Goal: Use online tool/utility: Utilize a website feature to perform a specific function

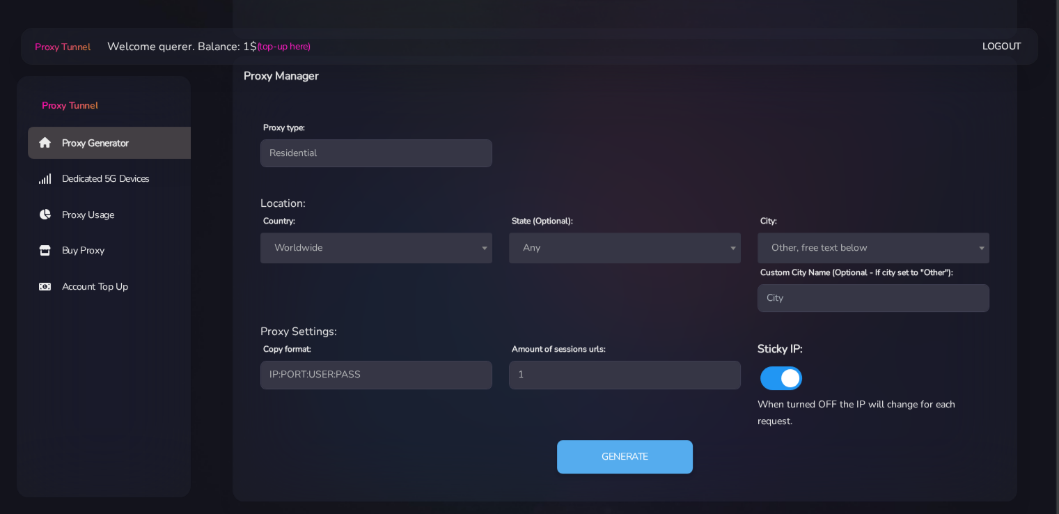
scroll to position [503, 0]
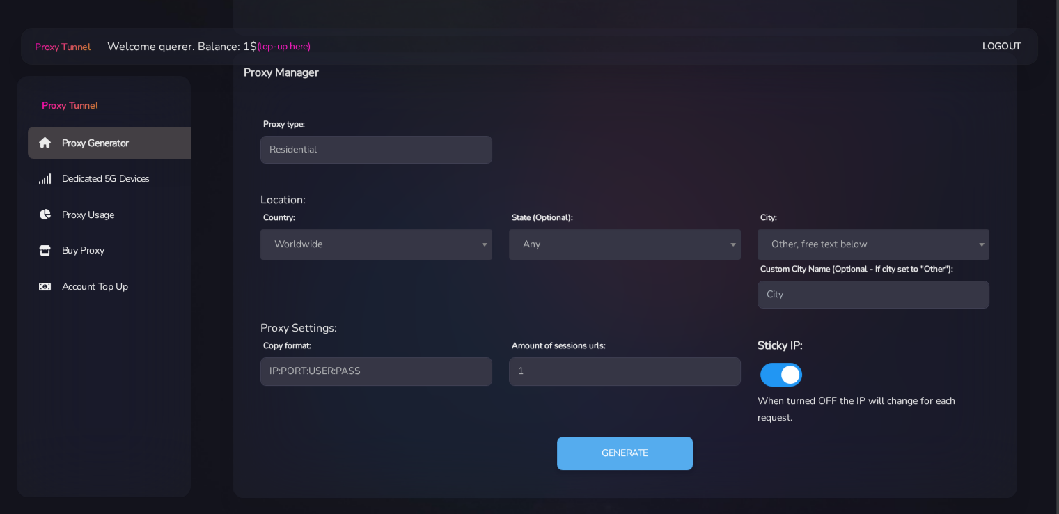
click at [370, 256] on span "Worldwide" at bounding box center [376, 244] width 232 height 31
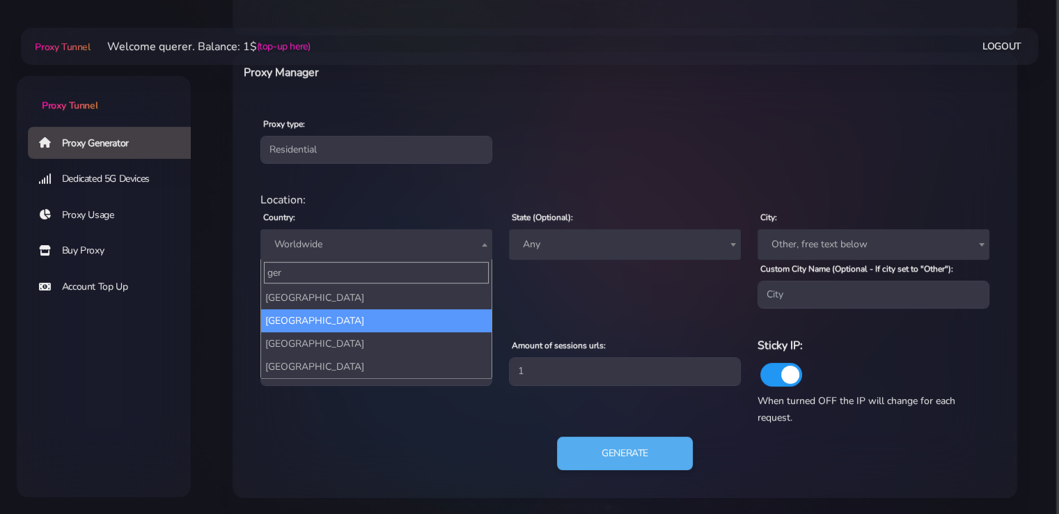
type input "ger"
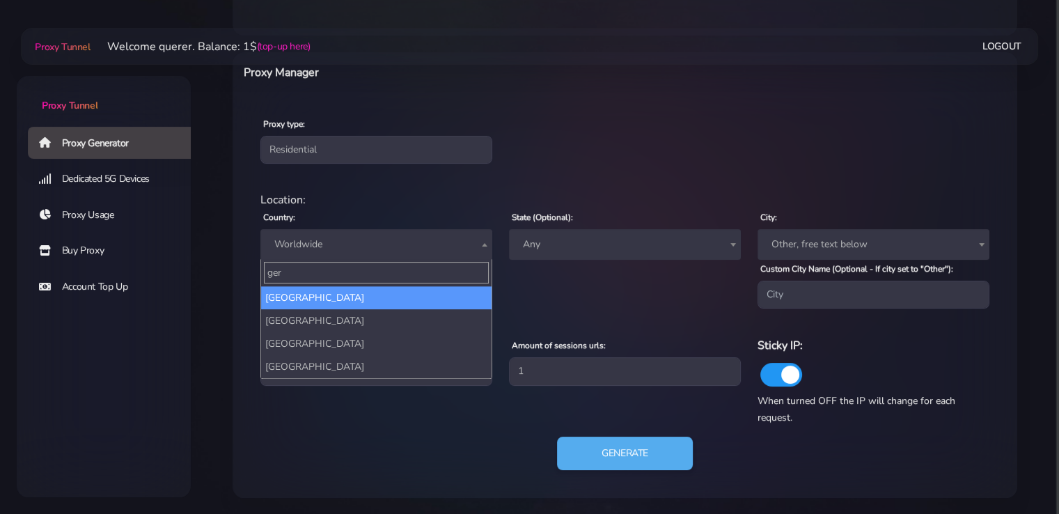
select select "DE"
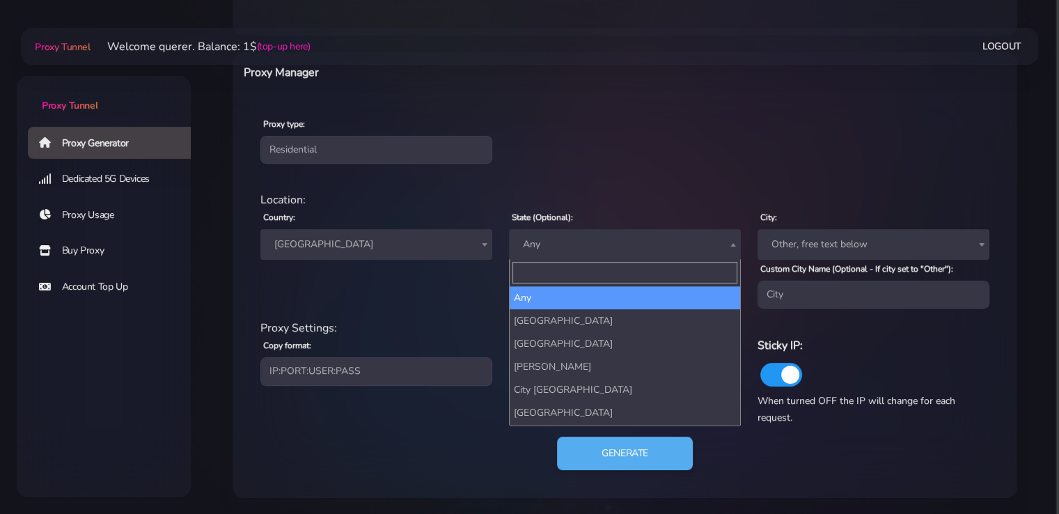
click at [666, 251] on span "Any" at bounding box center [624, 244] width 215 height 19
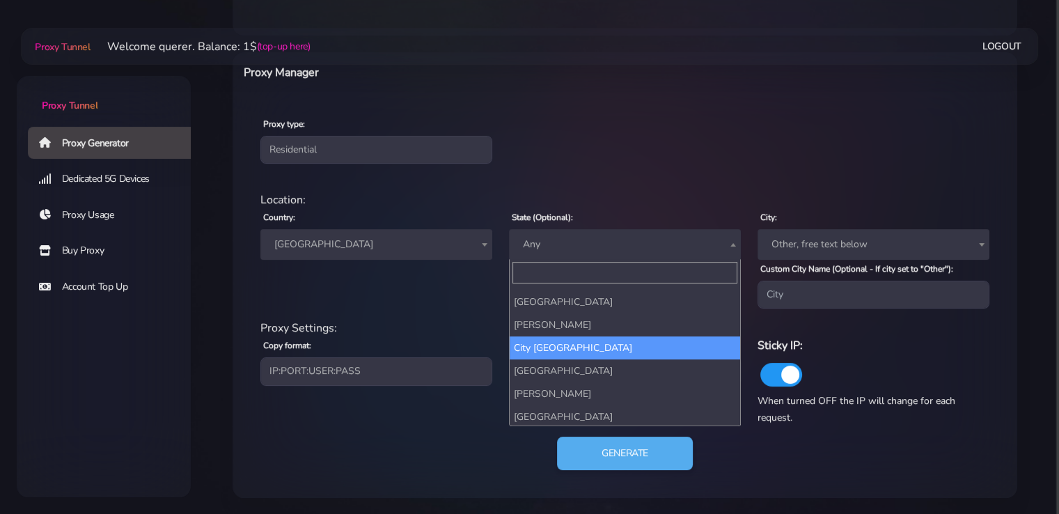
scroll to position [0, 0]
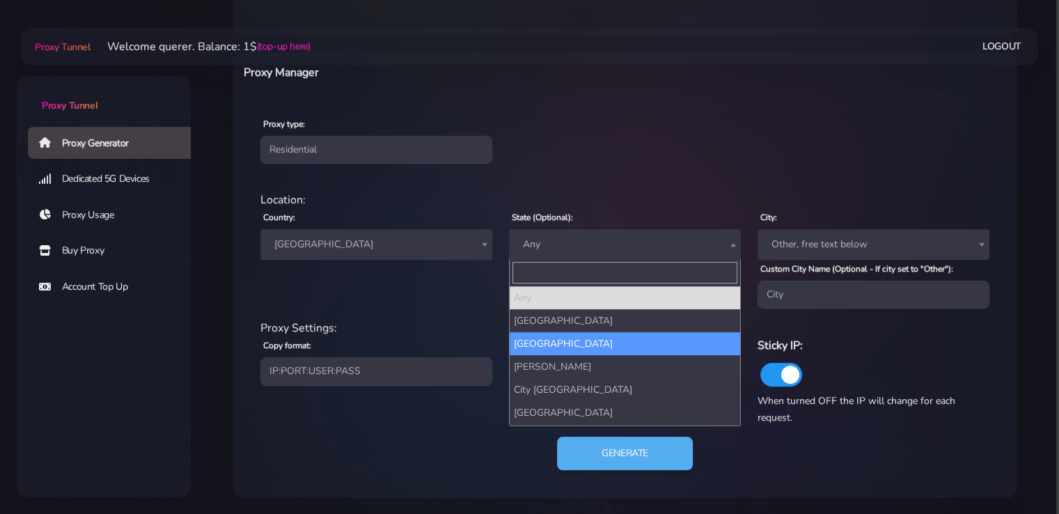
select select "[GEOGRAPHIC_DATA]"
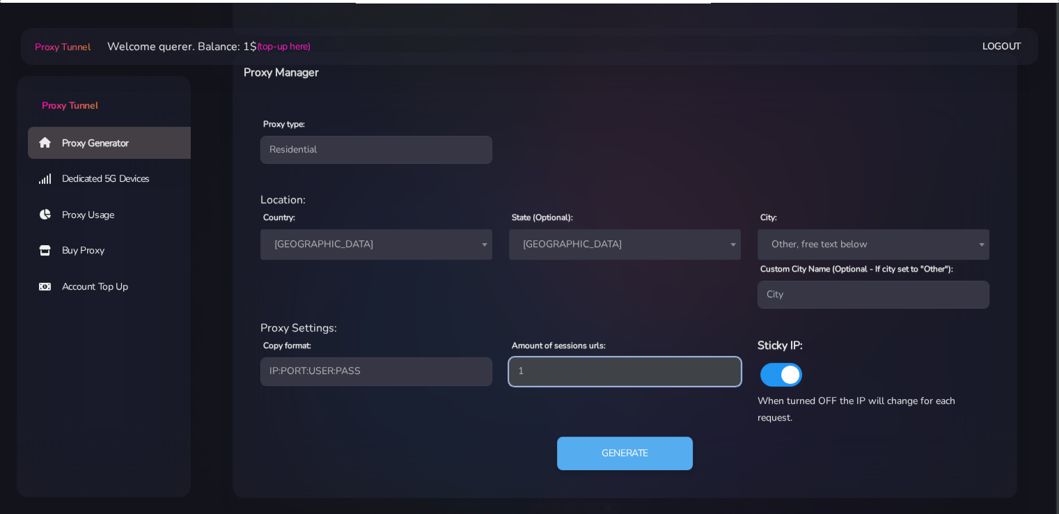
drag, startPoint x: 521, startPoint y: 367, endPoint x: 402, endPoint y: 367, distance: 119.1
click at [402, 367] on div "Proxy Settings: Copy format: IP:PORT:USER:PASS USER:PASS@IP:PORT PORT:IP:USER:[…" at bounding box center [625, 373] width 746 height 106
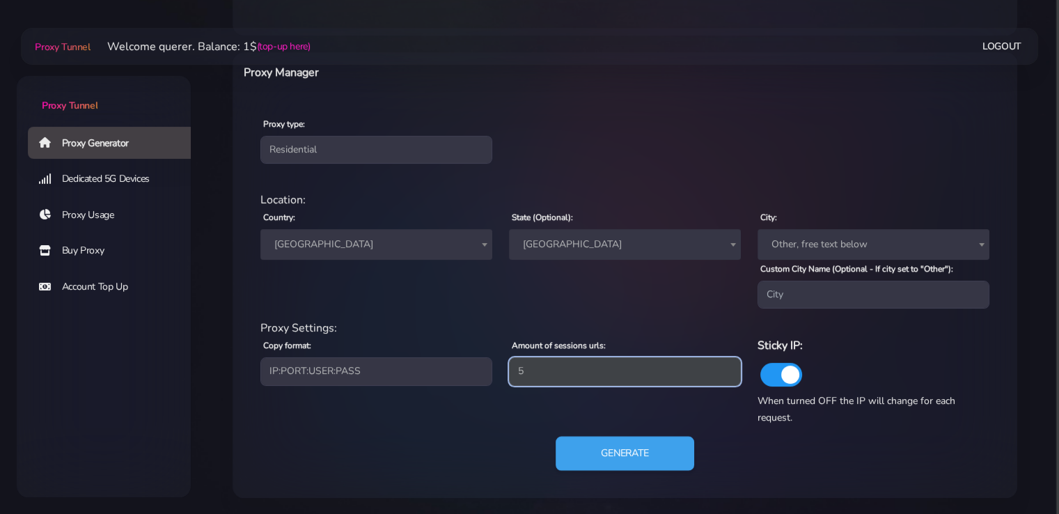
type input "5"
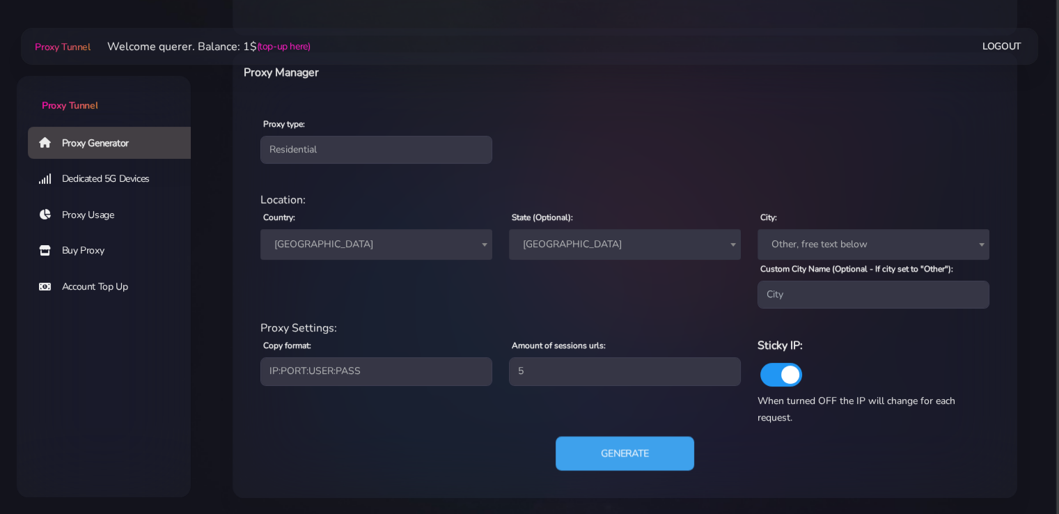
click at [610, 453] on button "Generate" at bounding box center [625, 454] width 139 height 34
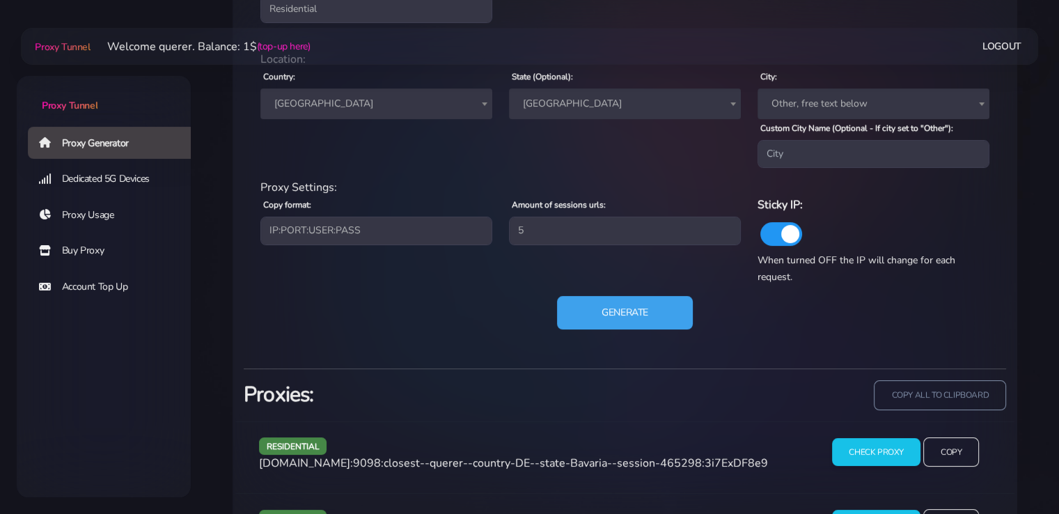
scroll to position [851, 0]
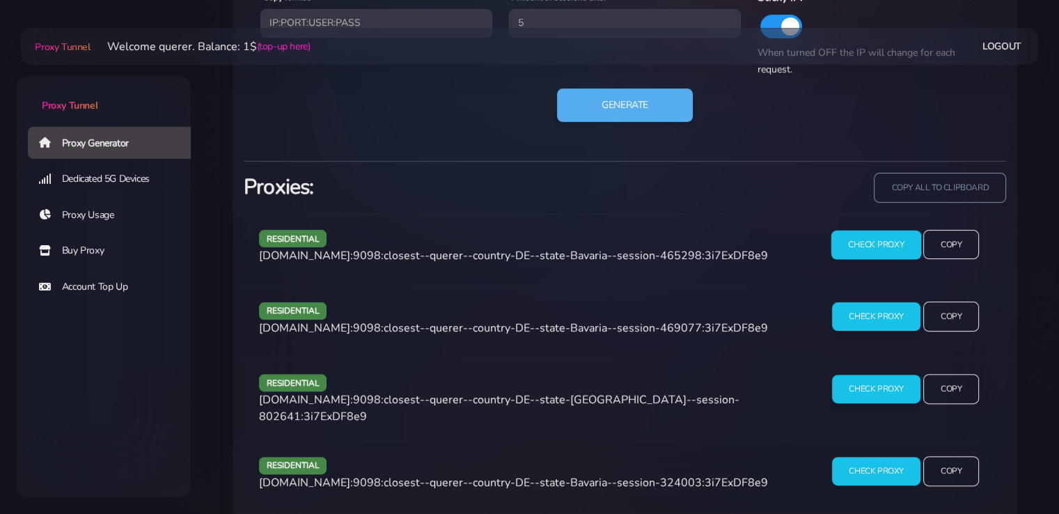
click at [861, 249] on input "Check Proxy" at bounding box center [876, 244] width 90 height 29
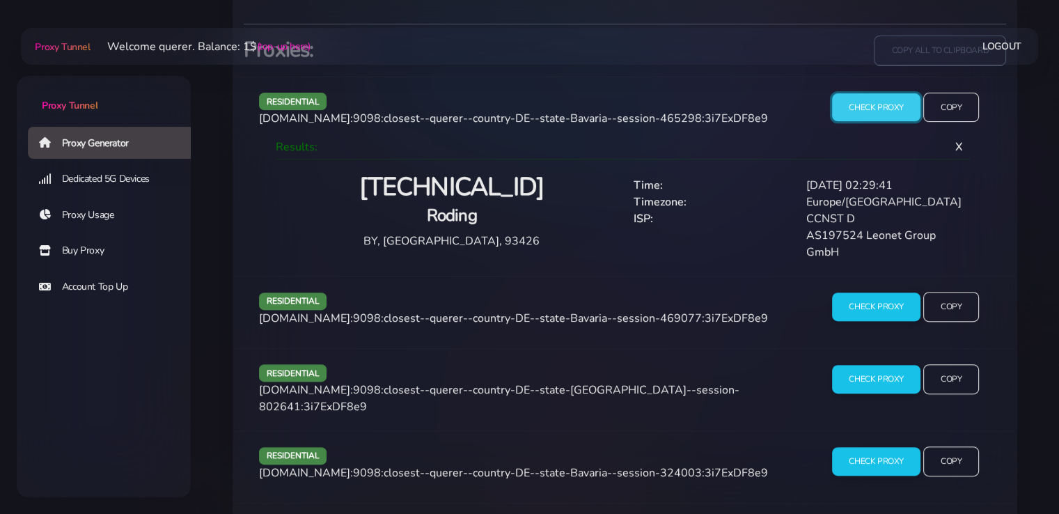
scroll to position [990, 0]
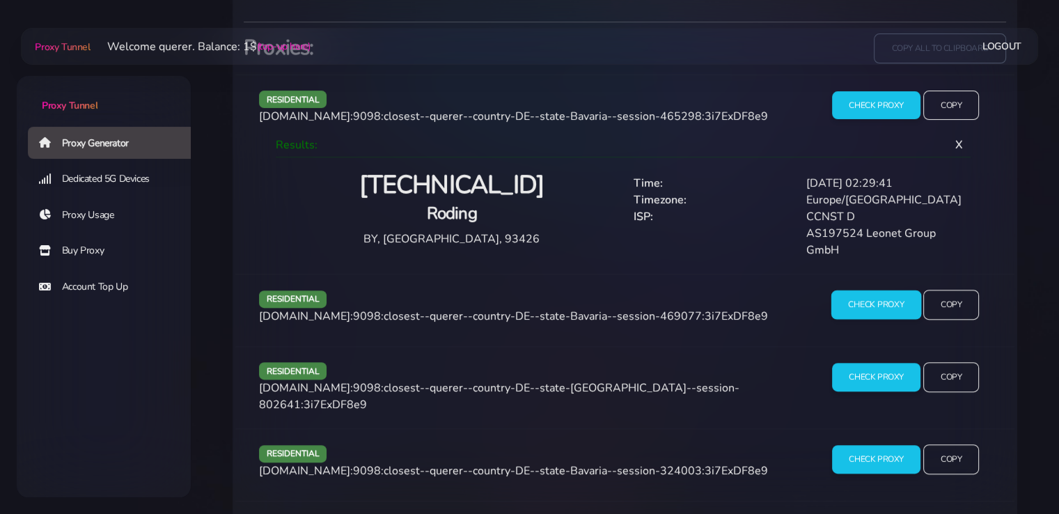
click at [868, 293] on input "Check Proxy" at bounding box center [876, 304] width 90 height 29
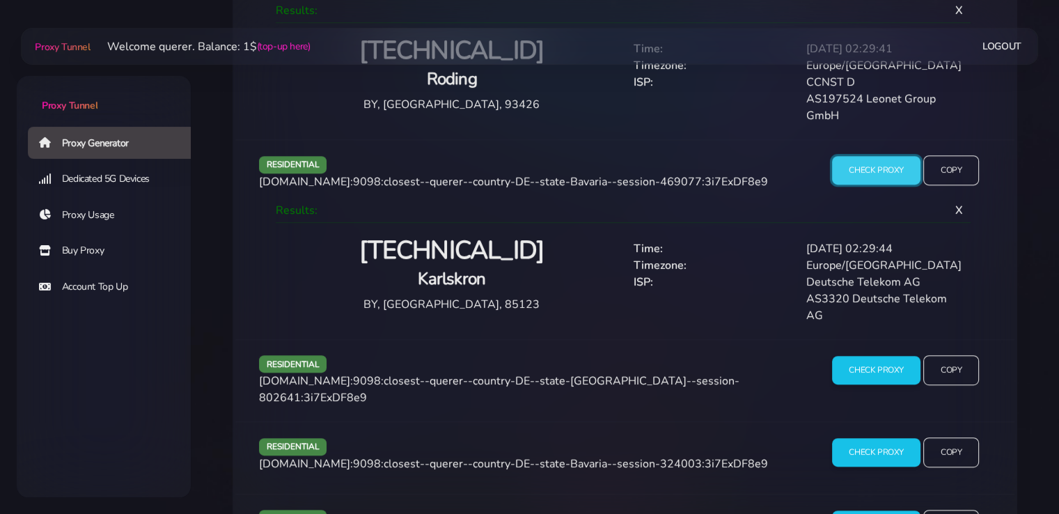
scroll to position [1130, 0]
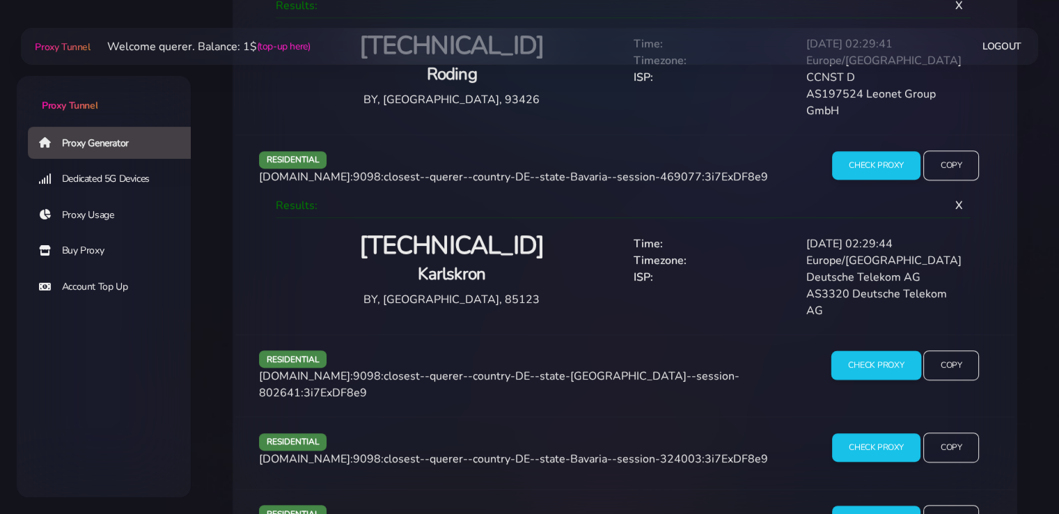
click at [893, 350] on input "Check Proxy" at bounding box center [876, 364] width 90 height 29
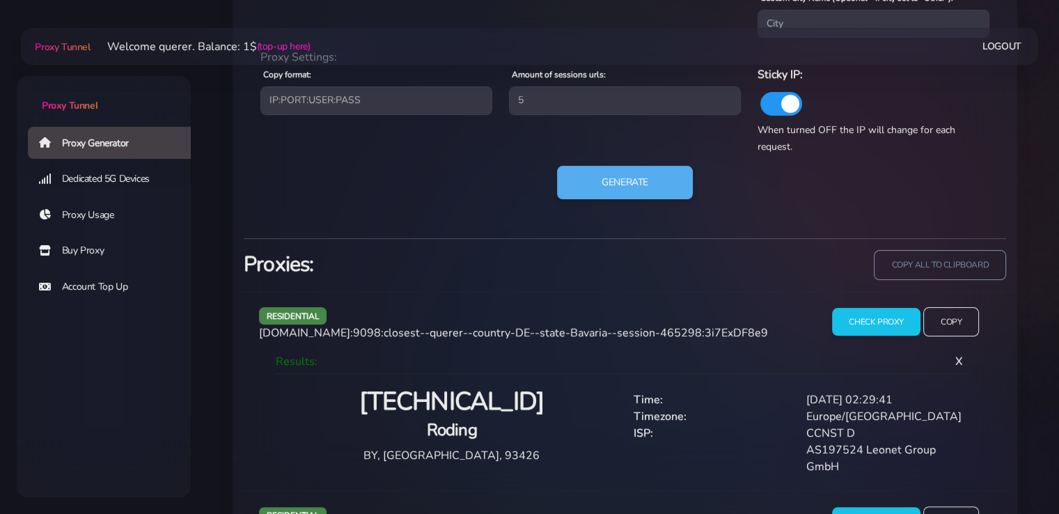
scroll to position [588, 0]
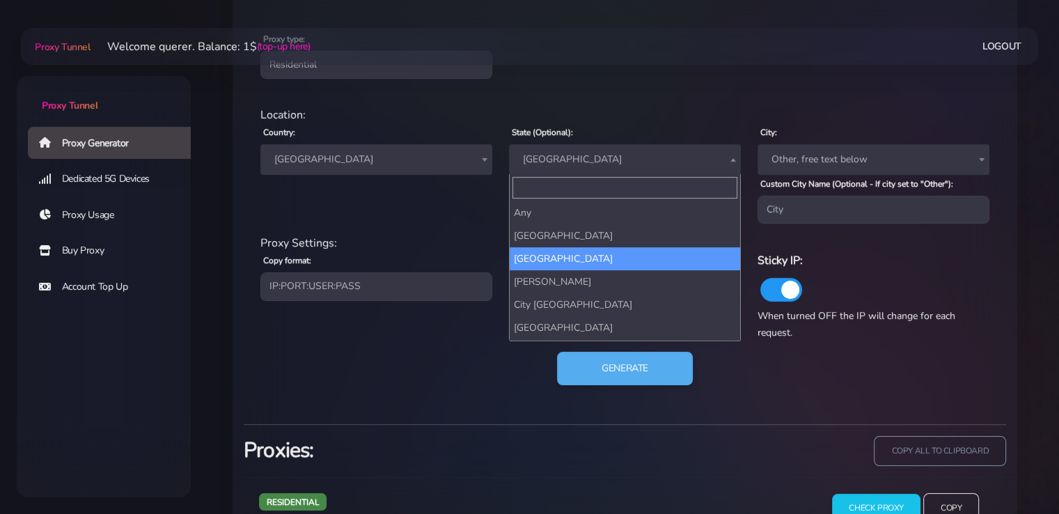
click at [560, 160] on span "[GEOGRAPHIC_DATA]" at bounding box center [624, 159] width 215 height 19
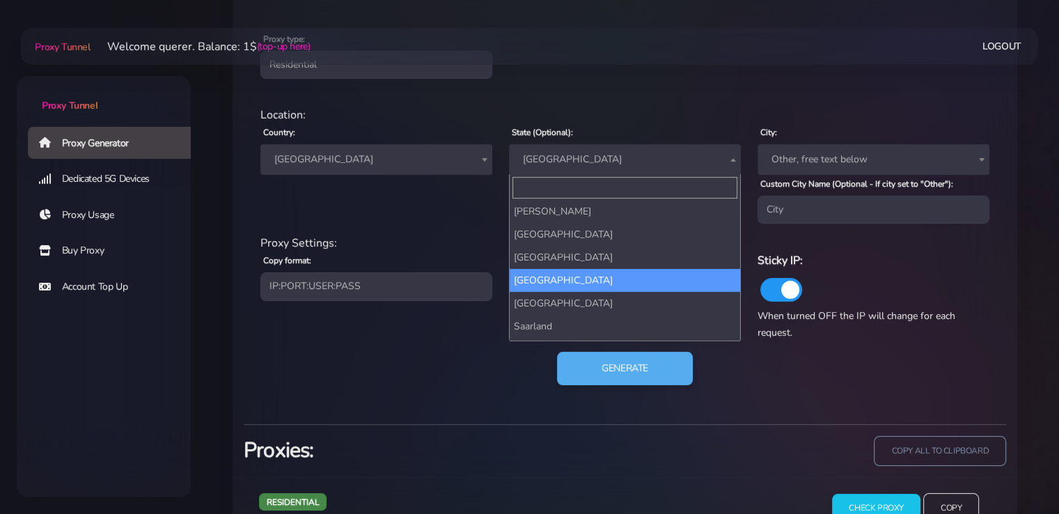
scroll to position [70, 0]
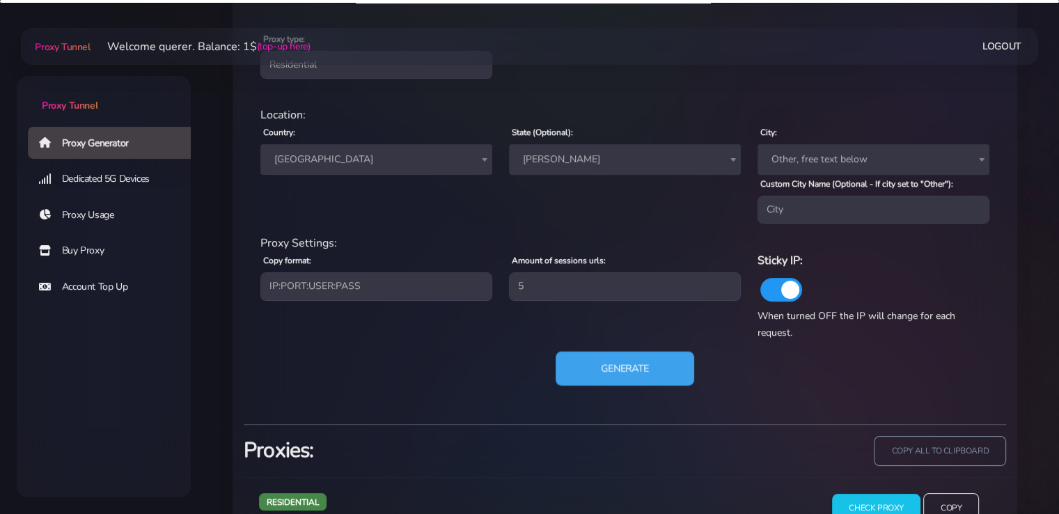
click at [608, 364] on button "Generate" at bounding box center [625, 369] width 139 height 34
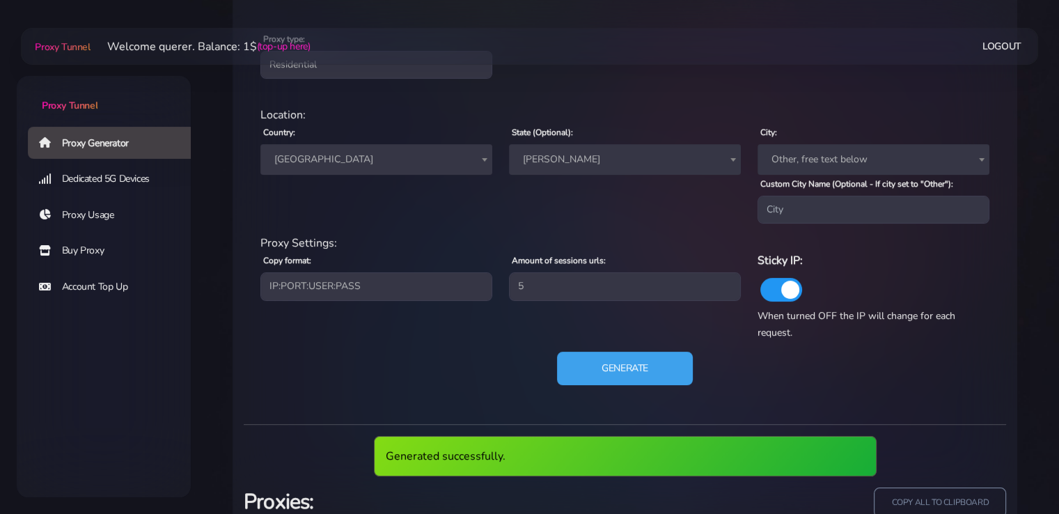
scroll to position [866, 0]
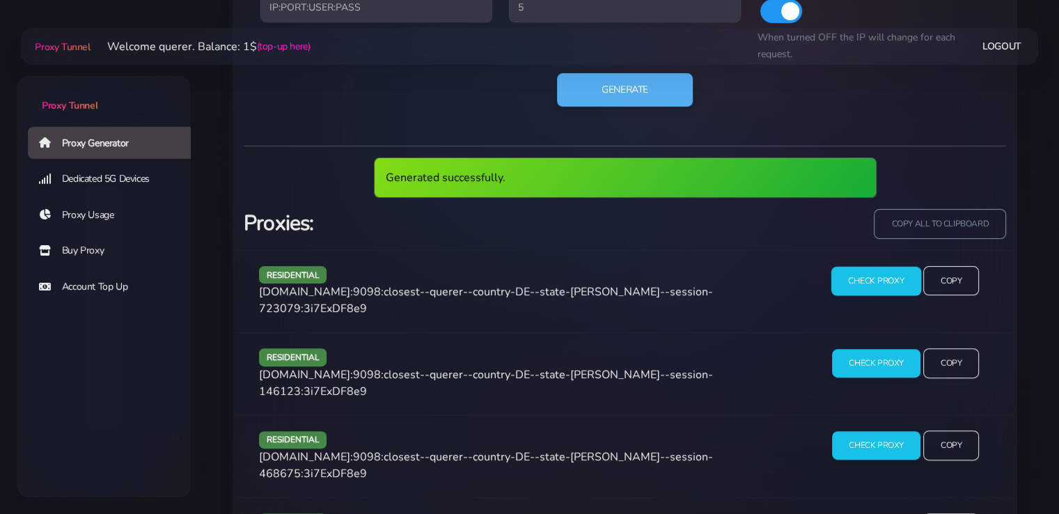
click at [887, 275] on div "Generated successfully. Proxies: copy all to clipboard residential [DOMAIN_NAME…" at bounding box center [625, 404] width 763 height 517
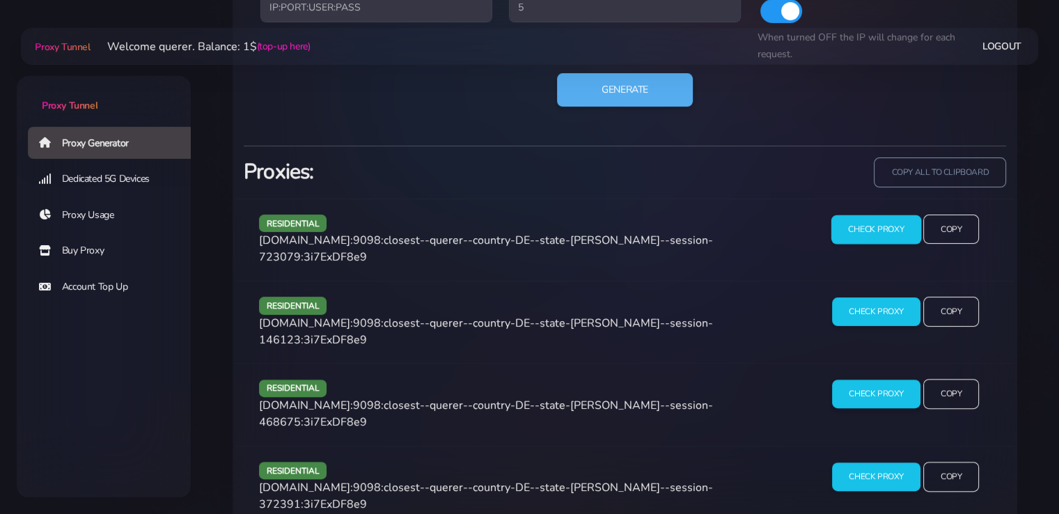
click at [881, 231] on input "Check Proxy" at bounding box center [876, 228] width 90 height 29
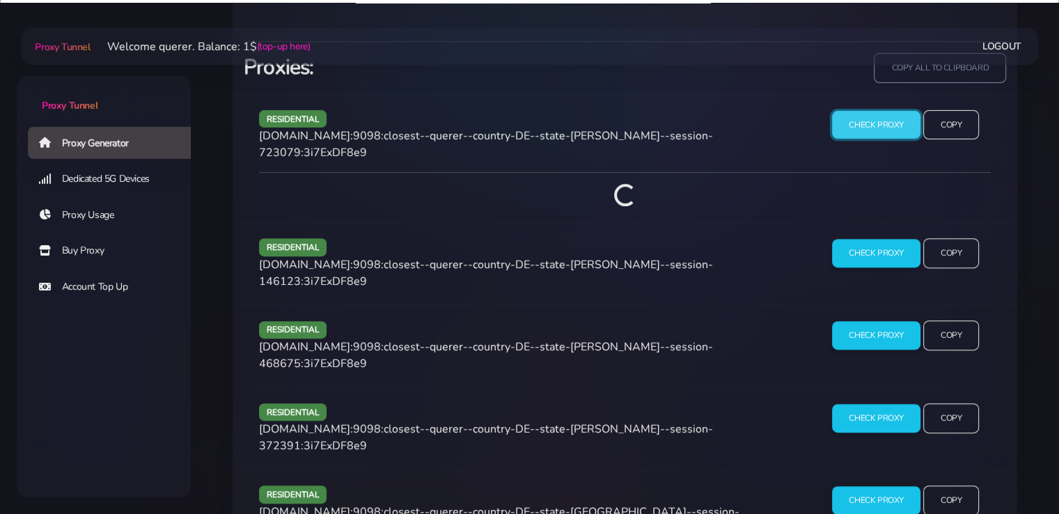
scroll to position [971, 0]
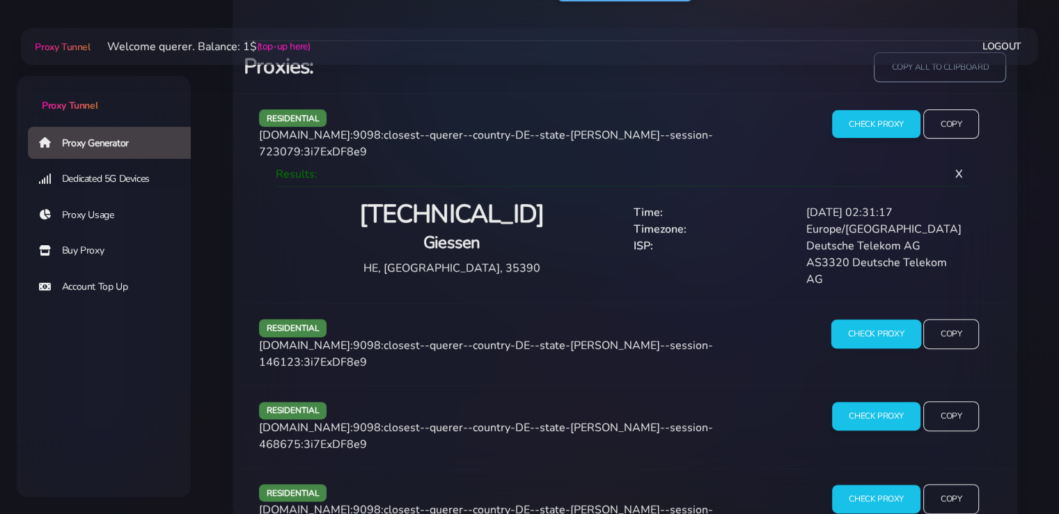
click at [869, 320] on input "Check Proxy" at bounding box center [876, 334] width 90 height 29
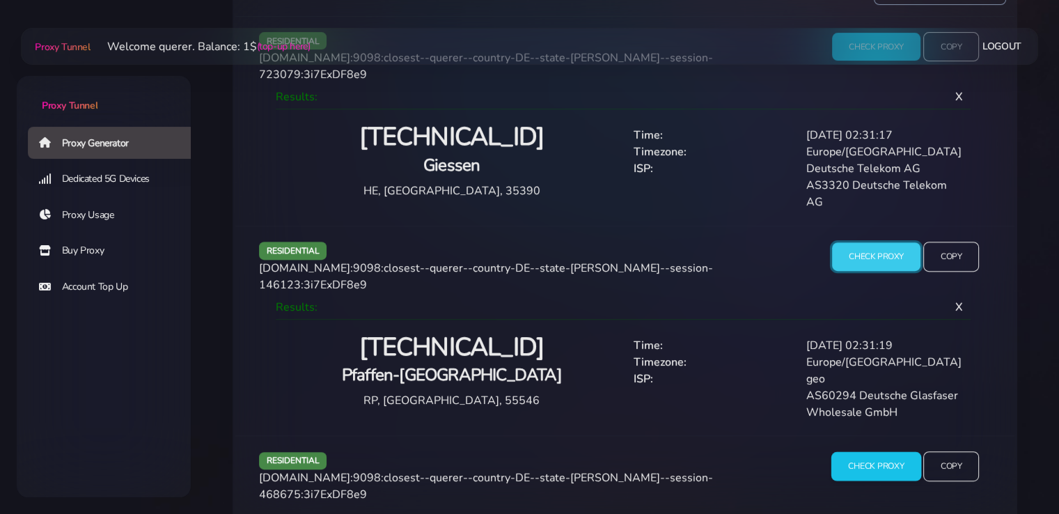
scroll to position [1169, 0]
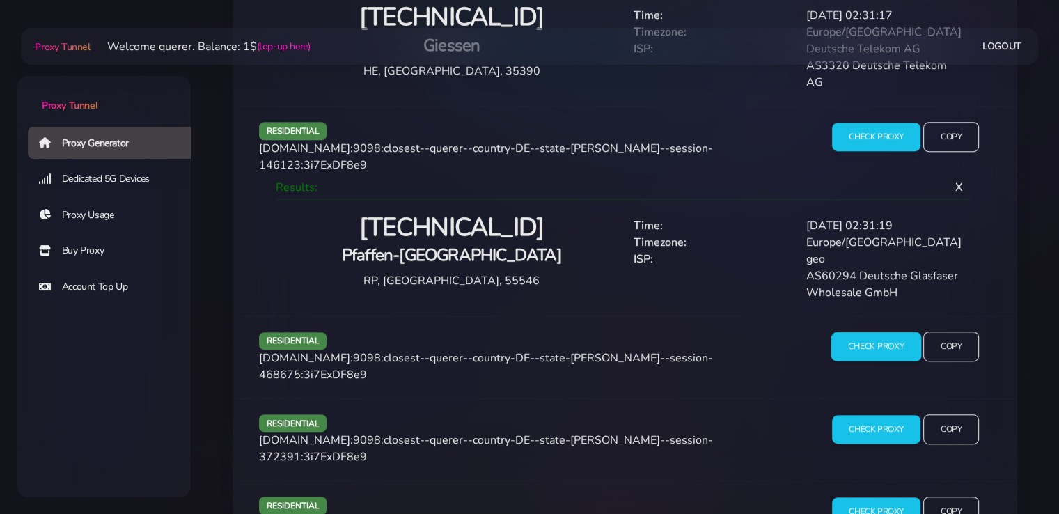
click at [850, 332] on input "Check Proxy" at bounding box center [876, 346] width 90 height 29
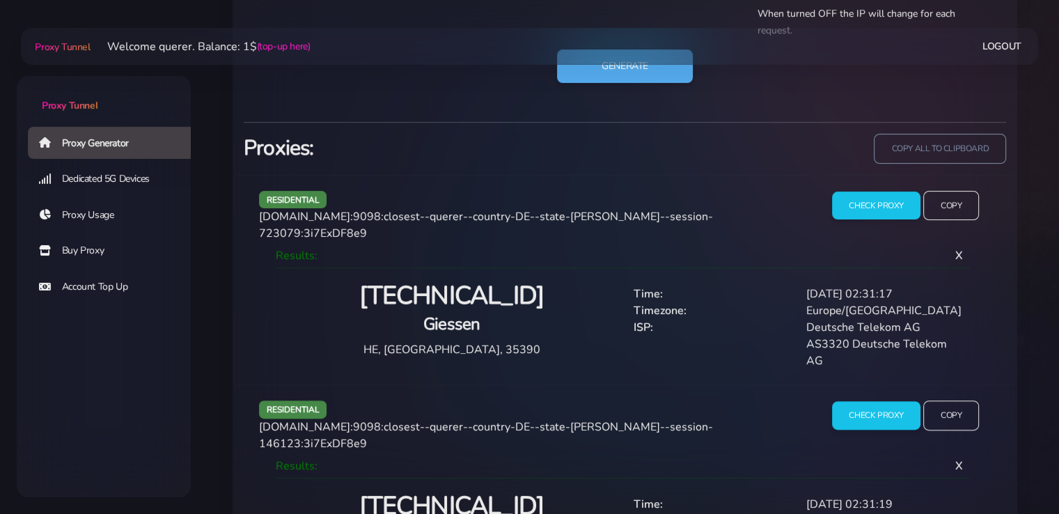
scroll to position [1238, 0]
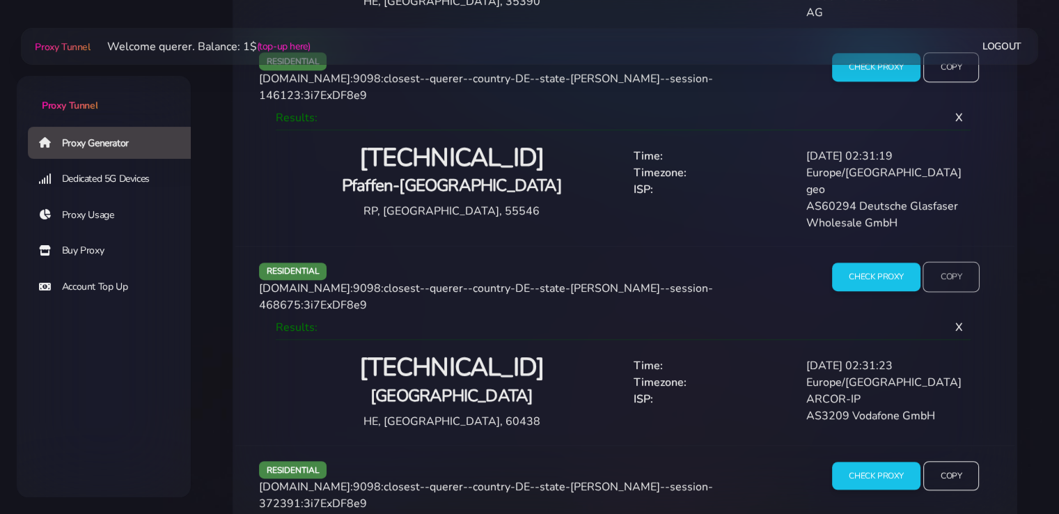
click at [950, 262] on input "Copy" at bounding box center [951, 277] width 57 height 31
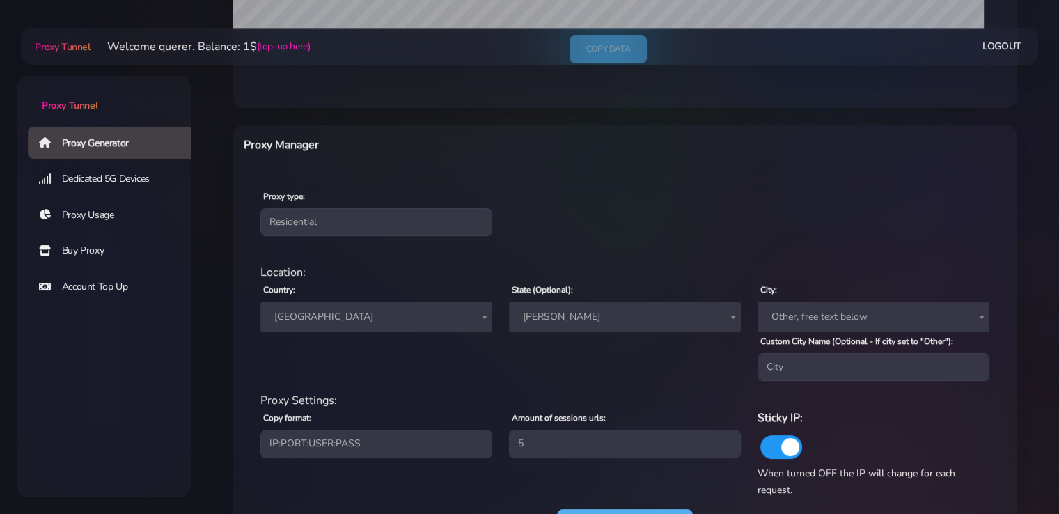
scroll to position [542, 0]
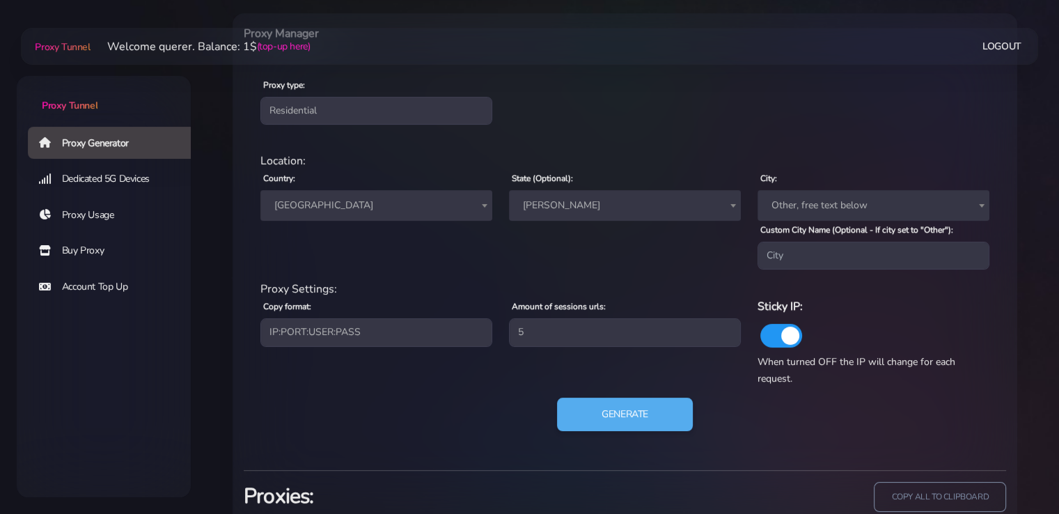
click at [543, 210] on span "[PERSON_NAME]" at bounding box center [624, 205] width 215 height 19
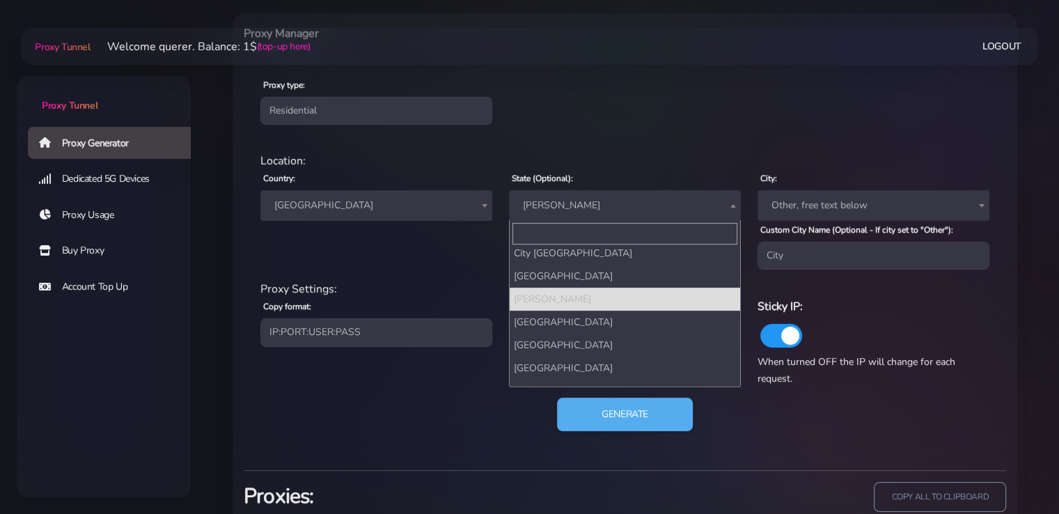
scroll to position [0, 0]
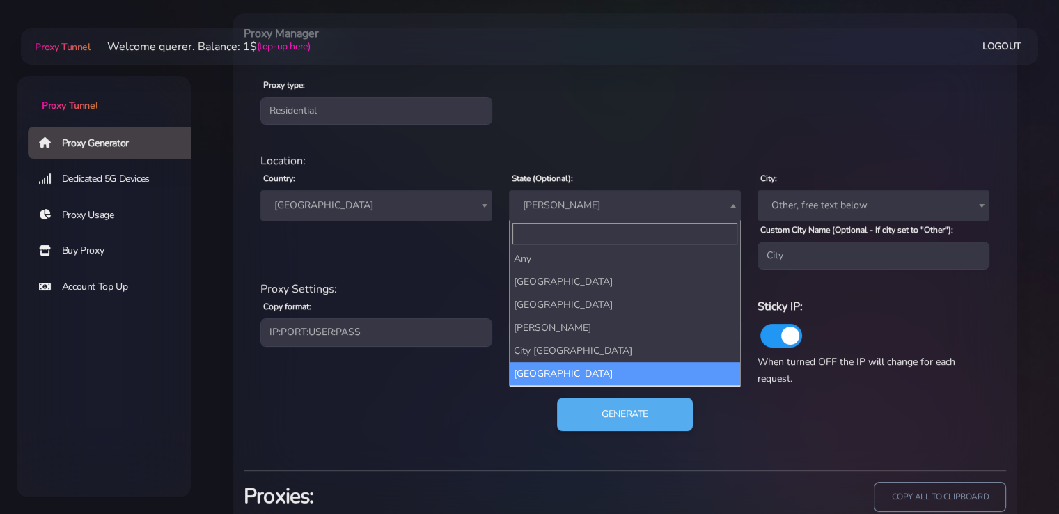
select select "[GEOGRAPHIC_DATA]"
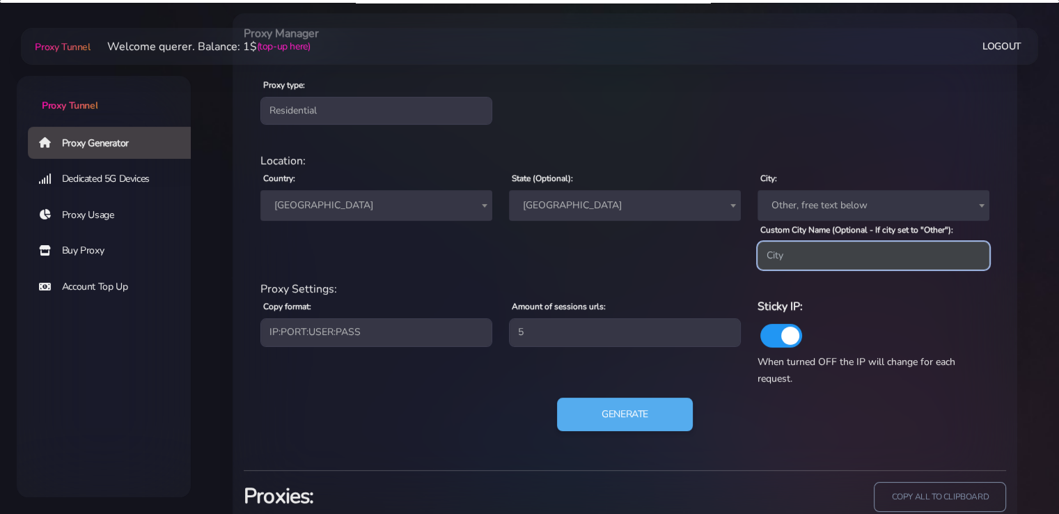
drag, startPoint x: 783, startPoint y: 250, endPoint x: 799, endPoint y: 237, distance: 19.8
click at [779, 248] on input "Custom City Name (Optional - If city set to "Other"):" at bounding box center [874, 256] width 232 height 28
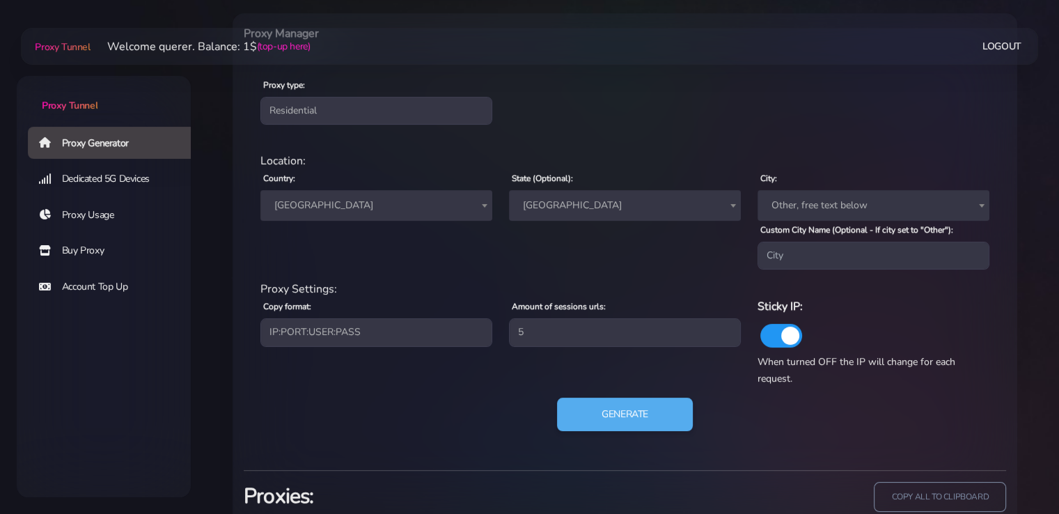
click at [641, 274] on div "Location: Country: Worldwide [GEOGRAPHIC_DATA] [GEOGRAPHIC_DATA] [GEOGRAPHIC_DA…" at bounding box center [625, 217] width 746 height 128
click at [607, 421] on button "Generate" at bounding box center [625, 415] width 139 height 34
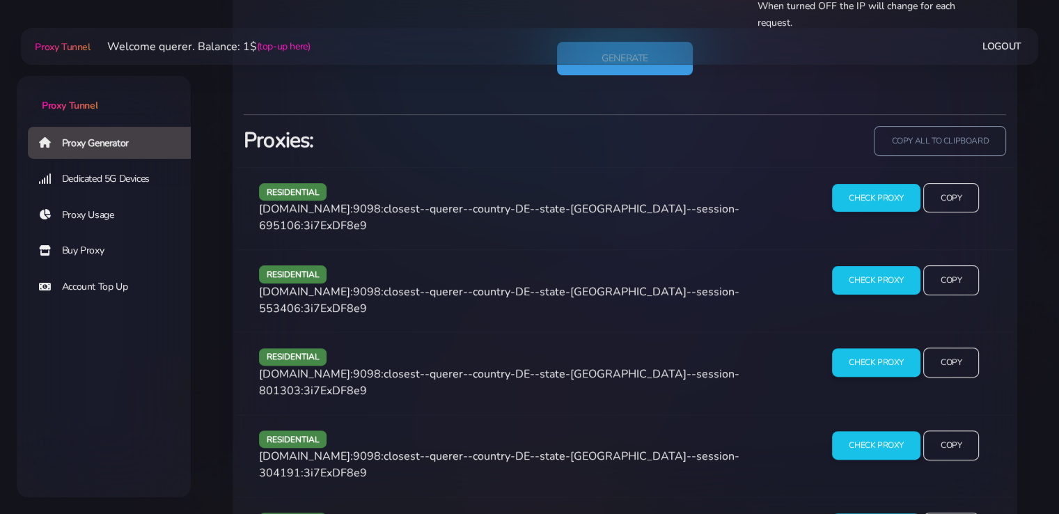
scroll to position [925, 0]
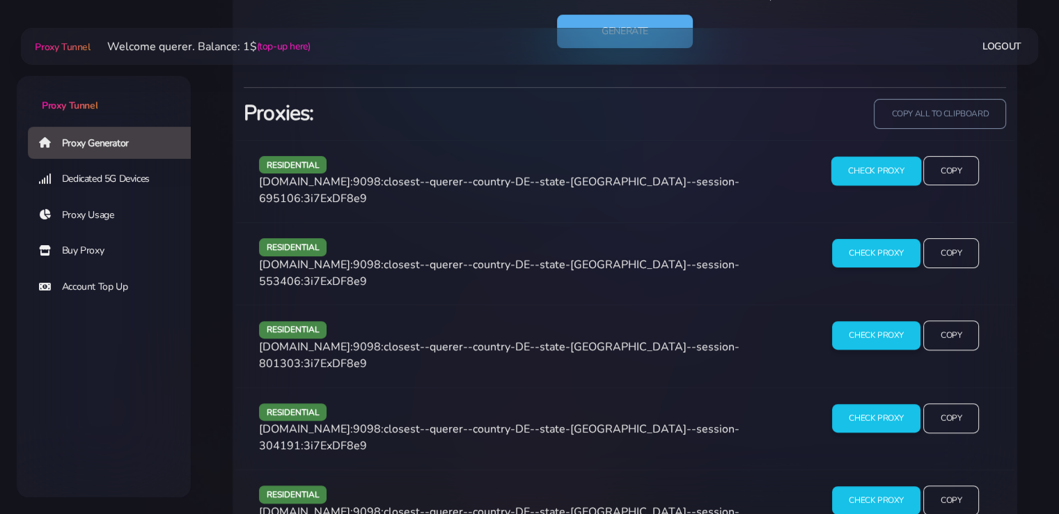
click at [868, 171] on input "Check Proxy" at bounding box center [876, 170] width 90 height 29
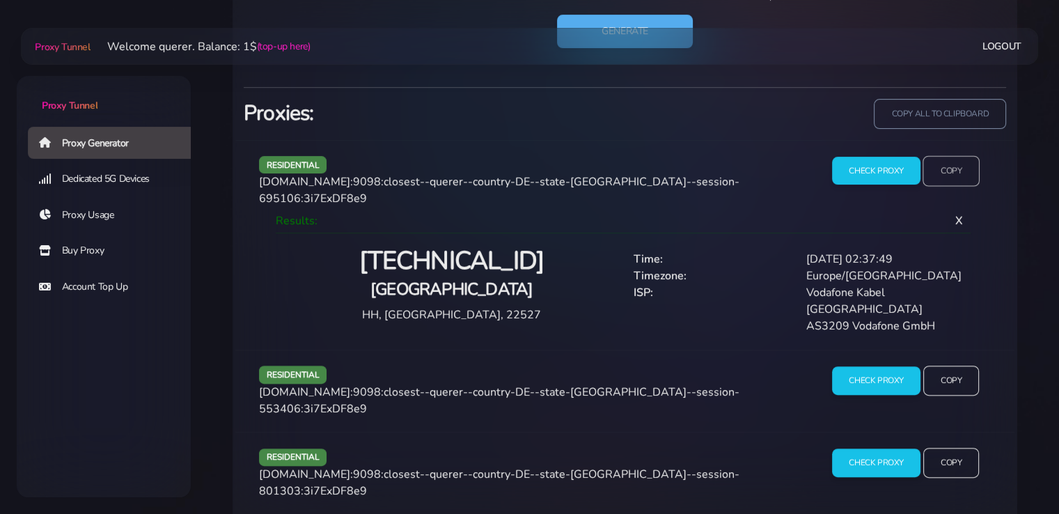
click at [957, 157] on input "Copy" at bounding box center [951, 170] width 57 height 31
click at [864, 366] on input "Check Proxy" at bounding box center [876, 380] width 90 height 29
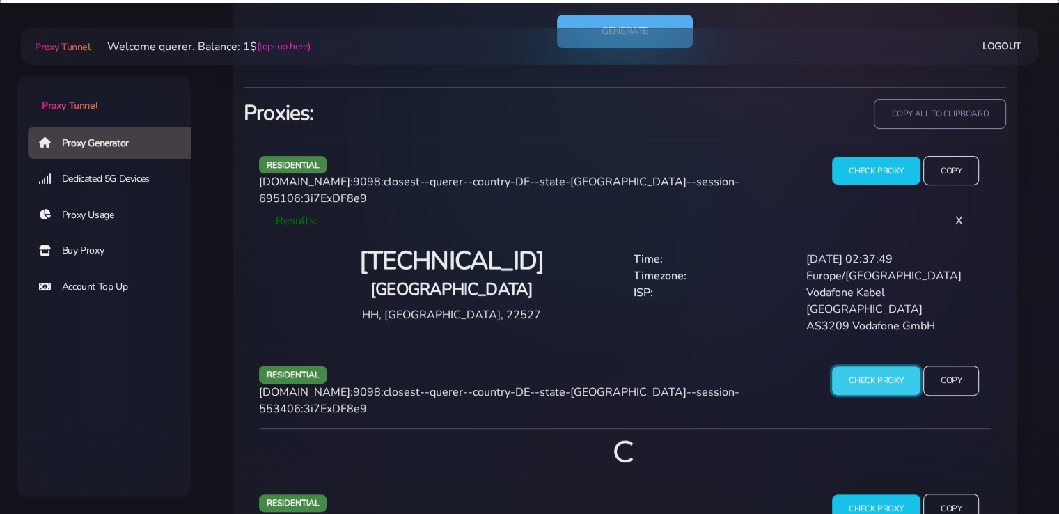
scroll to position [1064, 0]
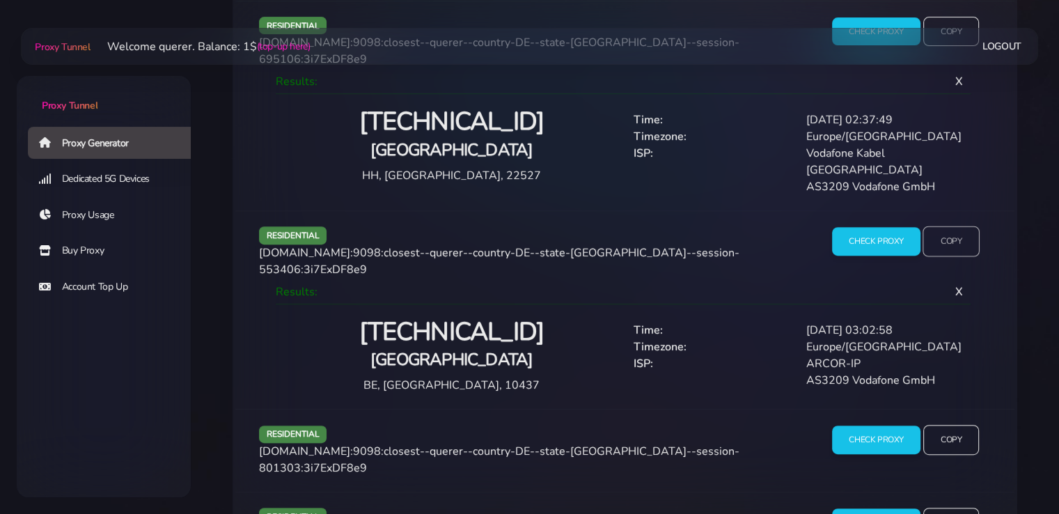
click at [958, 226] on input "Copy" at bounding box center [951, 241] width 57 height 31
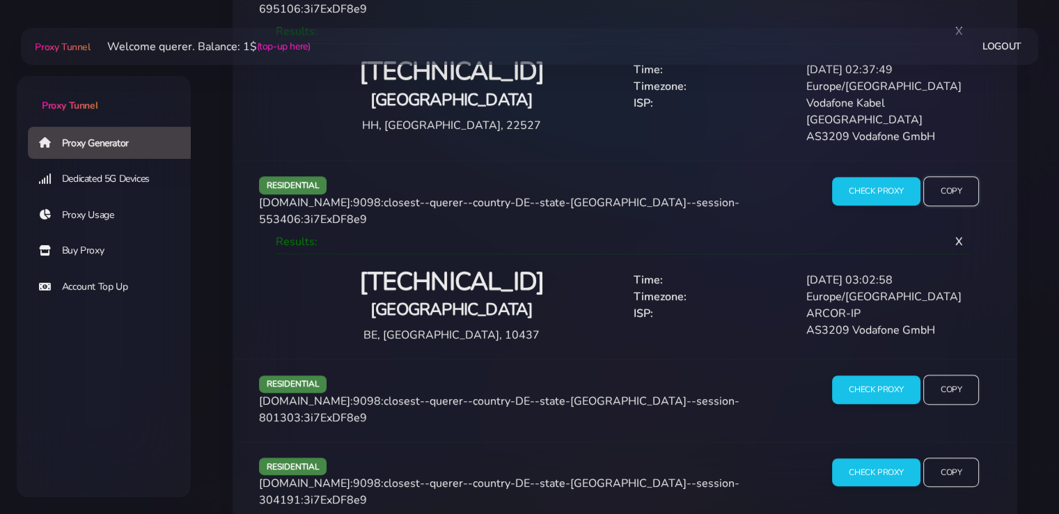
scroll to position [1157, 0]
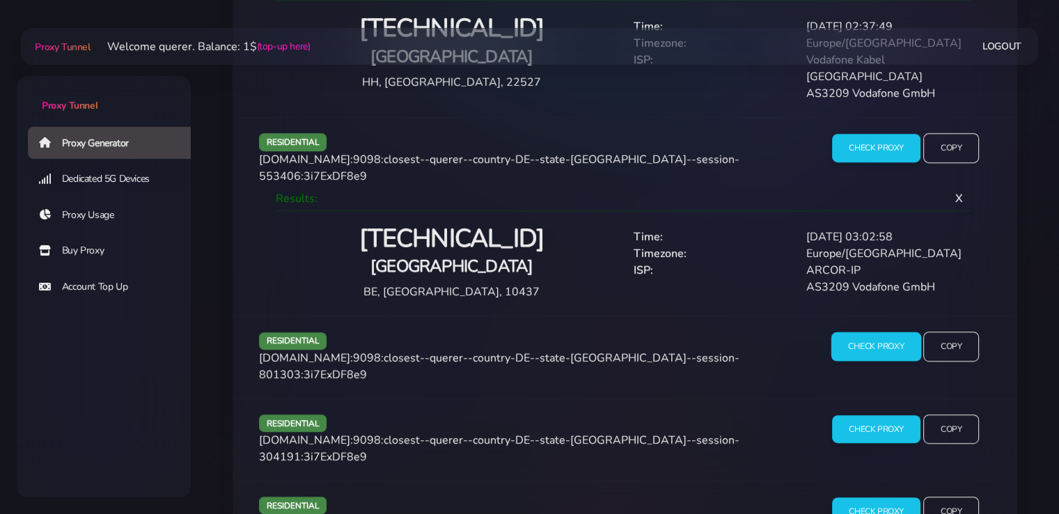
click at [883, 332] on input "Check Proxy" at bounding box center [876, 346] width 90 height 29
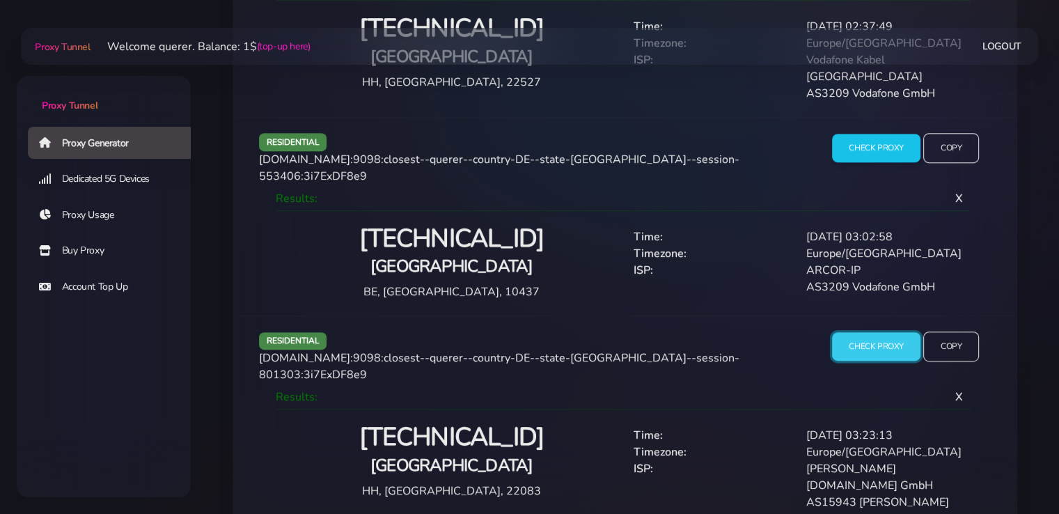
scroll to position [1227, 0]
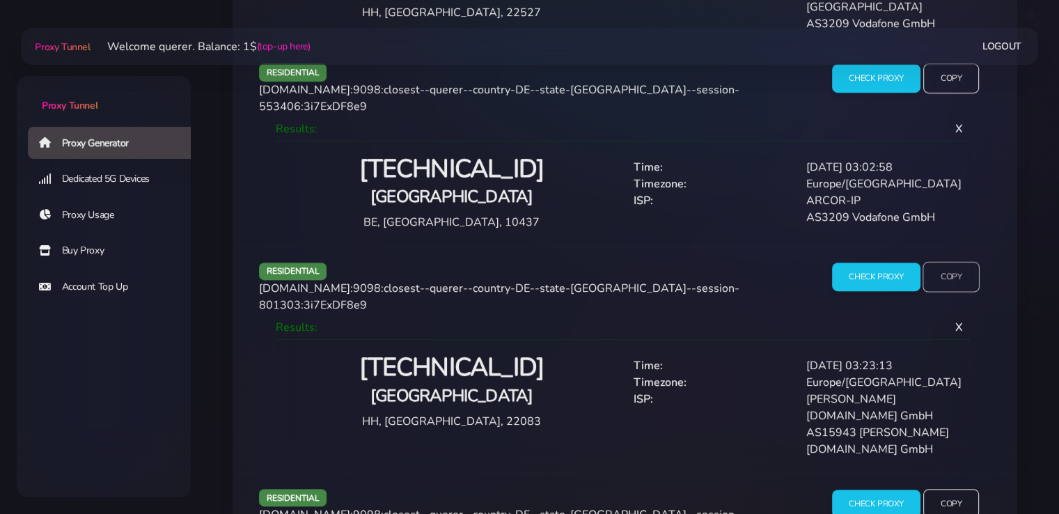
click at [955, 262] on input "Copy" at bounding box center [951, 277] width 57 height 31
